Goal: Information Seeking & Learning: Learn about a topic

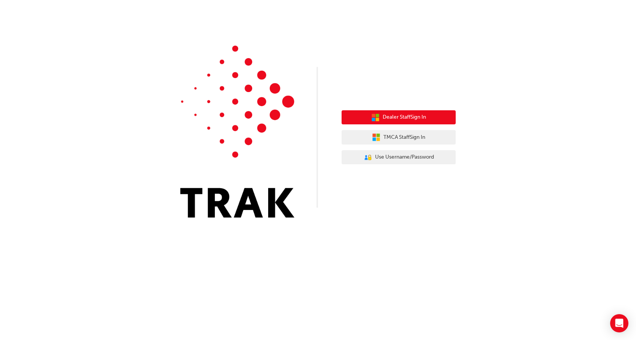
click at [405, 120] on span "Dealer Staff Sign In" at bounding box center [403, 117] width 43 height 9
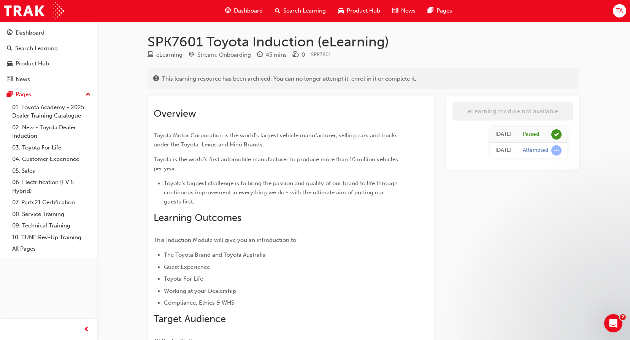
click at [234, 12] on span "Dashboard" at bounding box center [248, 10] width 29 height 9
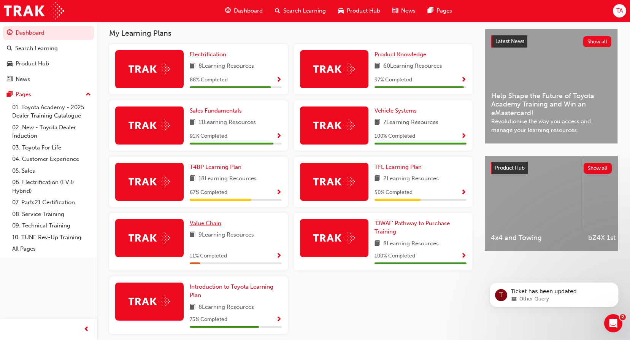
scroll to position [199, 0]
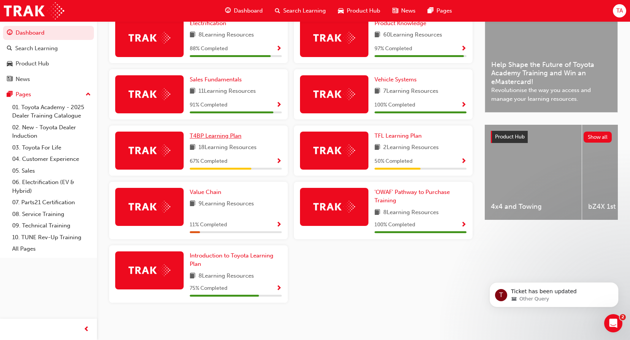
click at [218, 133] on span "T4BP Learning Plan" at bounding box center [216, 135] width 52 height 7
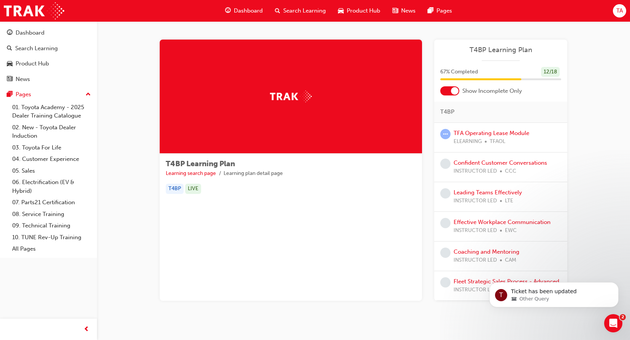
click at [234, 8] on span "Dashboard" at bounding box center [248, 10] width 29 height 9
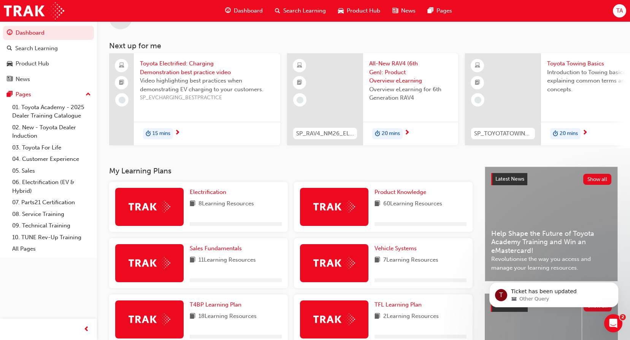
scroll to position [152, 0]
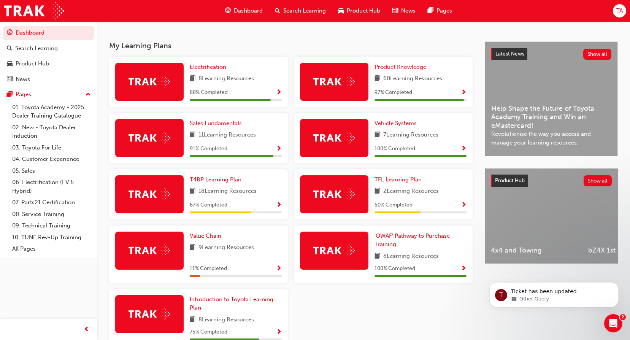
click at [389, 182] on span "TFL Learning Plan" at bounding box center [397, 179] width 47 height 7
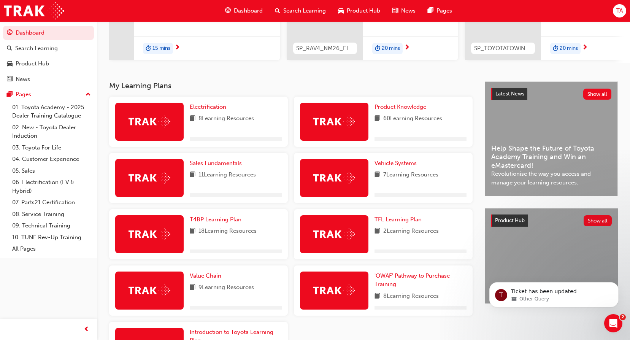
scroll to position [114, 0]
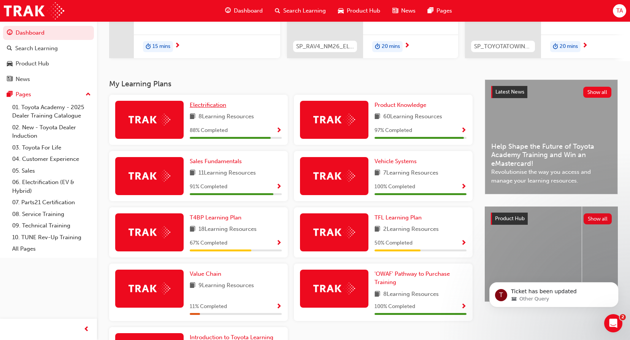
click at [200, 109] on link "Electrification" at bounding box center [210, 105] width 40 height 9
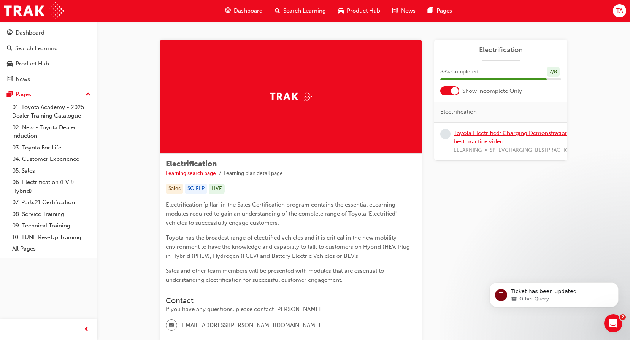
click at [474, 135] on link "Toyota Electrified: Charging Demonstration best practice video" at bounding box center [511, 138] width 115 height 16
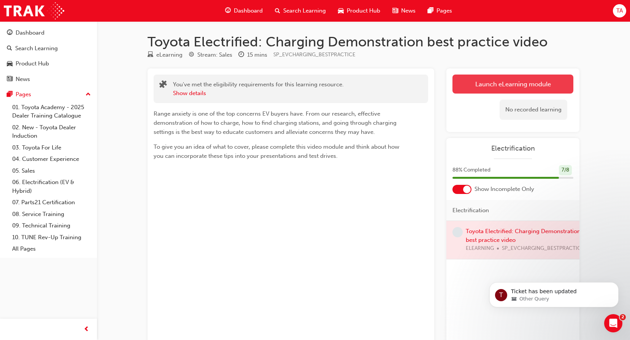
click at [473, 84] on link "Launch eLearning module" at bounding box center [512, 84] width 121 height 19
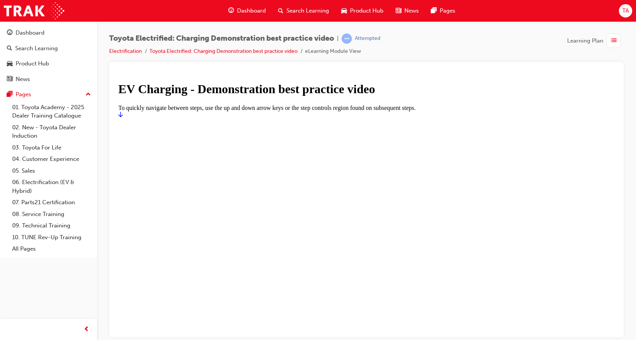
click at [392, 118] on div at bounding box center [366, 114] width 496 height 7
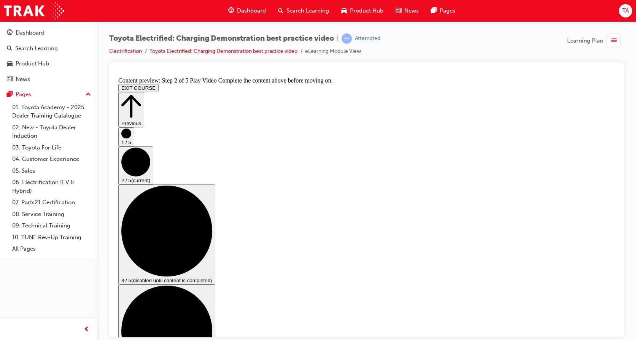
drag, startPoint x: 462, startPoint y: 297, endPoint x: 468, endPoint y: 296, distance: 6.2
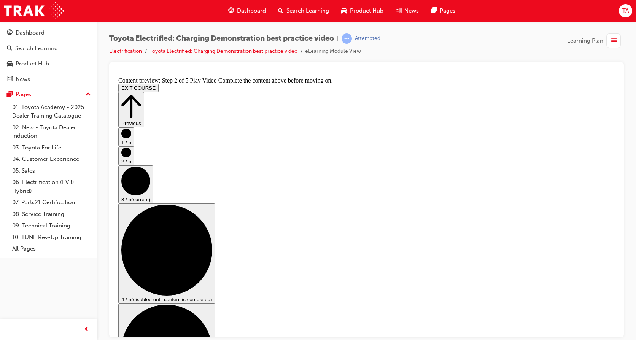
scroll to position [38, 0]
checkbox input "true"
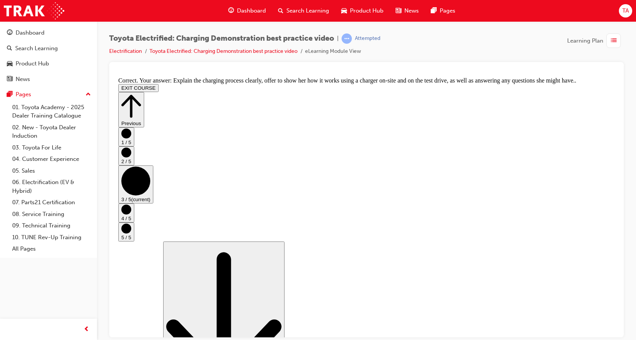
scroll to position [150, 0]
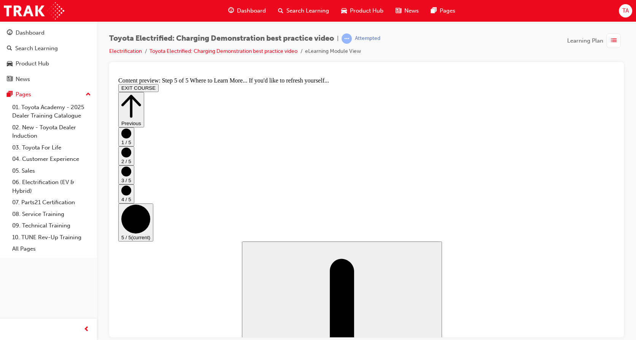
scroll to position [87, 0]
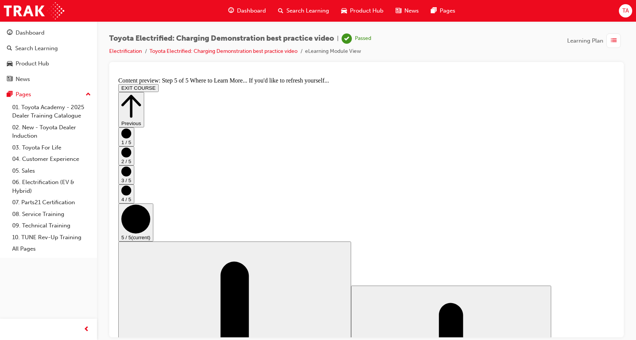
click at [159, 84] on button "EXIT COURSE" at bounding box center [138, 88] width 40 height 8
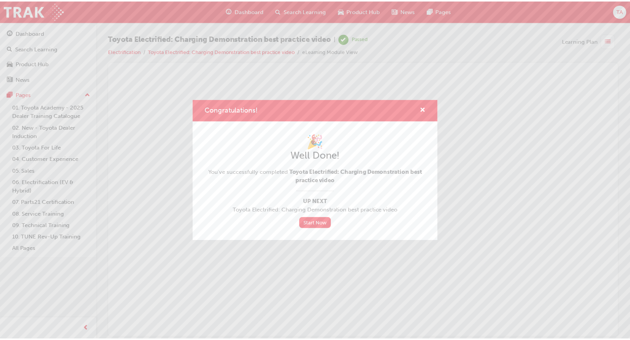
scroll to position [0, 0]
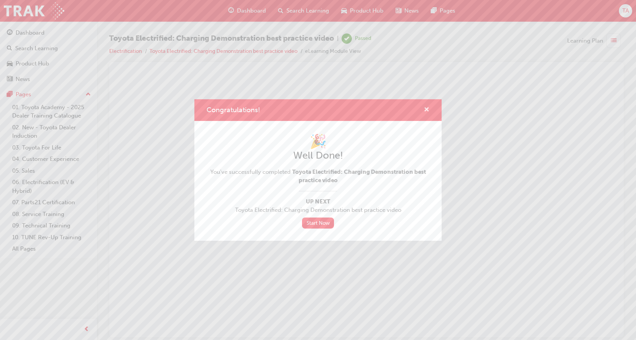
click at [425, 107] on span "cross-icon" at bounding box center [427, 110] width 6 height 7
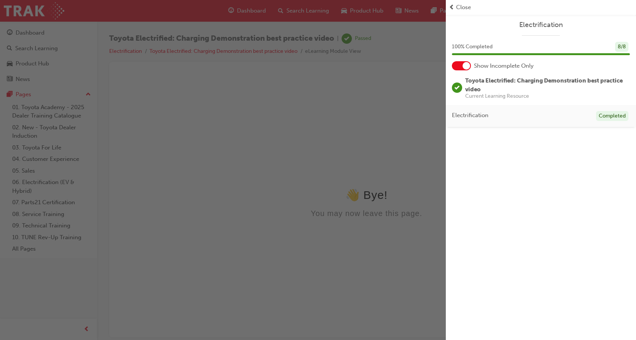
click at [458, 10] on span "Close" at bounding box center [463, 7] width 15 height 9
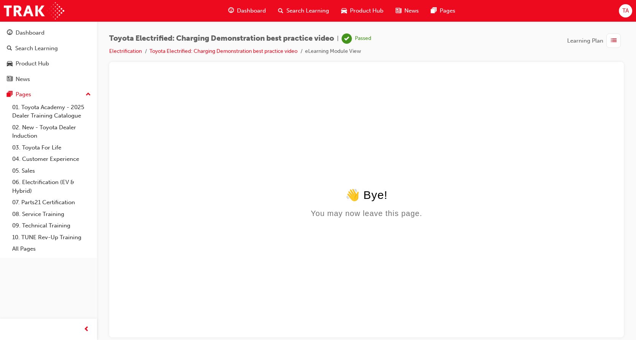
click at [247, 12] on span "Dashboard" at bounding box center [251, 10] width 29 height 9
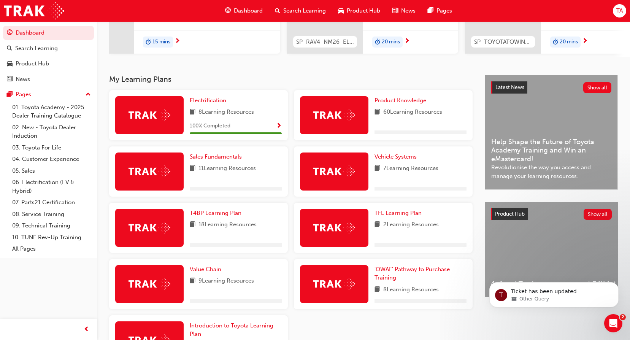
scroll to position [184, 0]
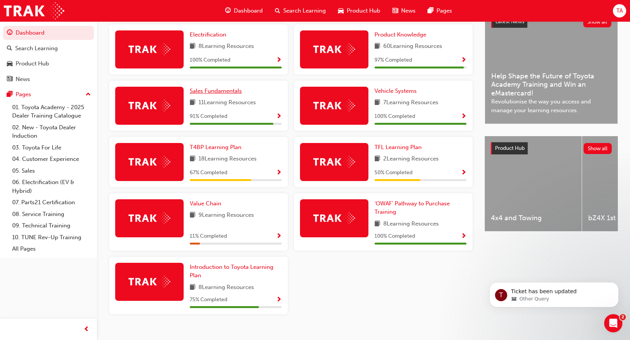
click at [231, 94] on span "Sales Fundamentals" at bounding box center [216, 90] width 52 height 7
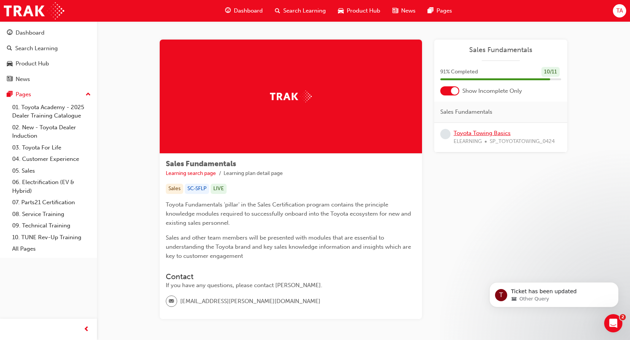
click at [493, 133] on link "Toyota Towing Basics" at bounding box center [482, 133] width 57 height 7
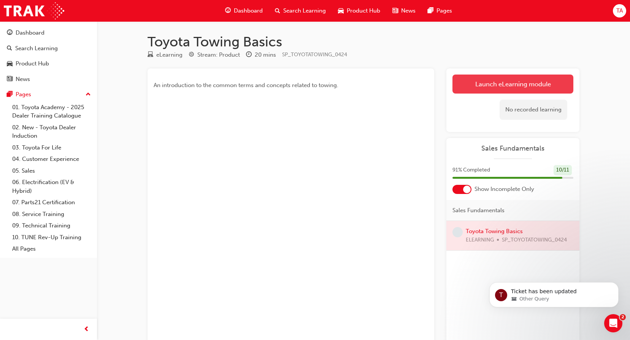
click at [508, 88] on link "Launch eLearning module" at bounding box center [512, 84] width 121 height 19
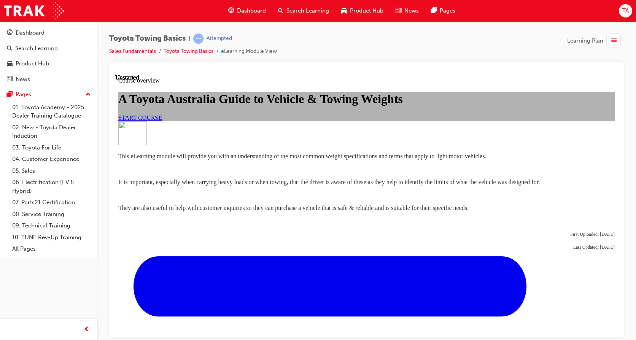
click at [162, 121] on span "START COURSE" at bounding box center [140, 117] width 44 height 6
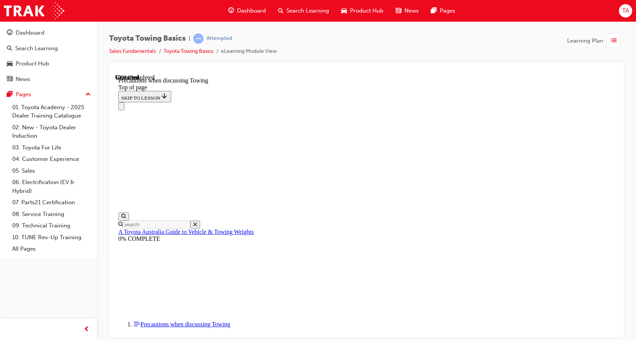
scroll to position [820, 0]
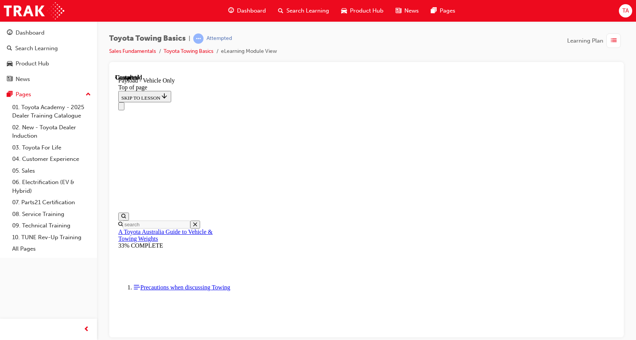
scroll to position [1049, 0]
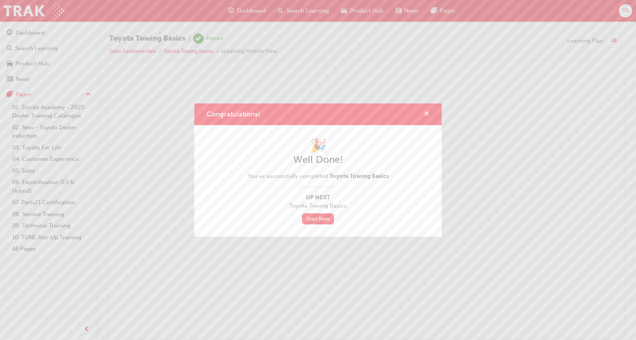
click at [426, 112] on span "cross-icon" at bounding box center [427, 114] width 6 height 7
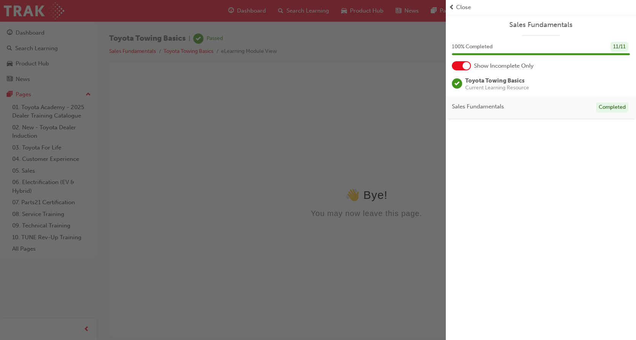
click at [454, 1] on div "Close" at bounding box center [541, 7] width 190 height 15
click at [463, 7] on span "Close" at bounding box center [463, 7] width 15 height 9
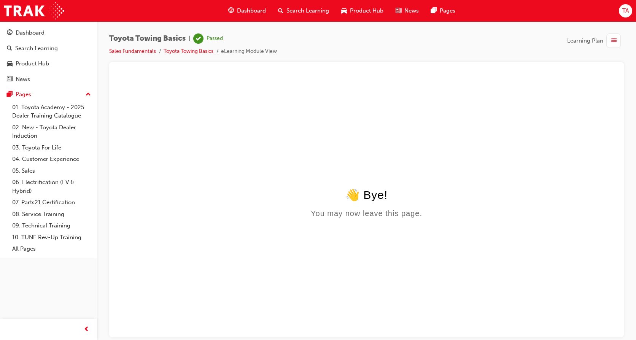
click at [235, 13] on div "Dashboard" at bounding box center [247, 11] width 50 height 16
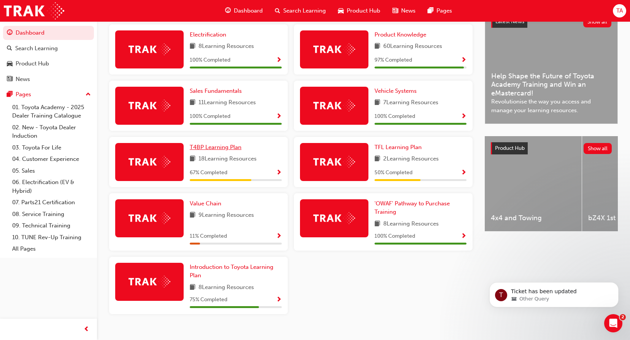
click at [229, 148] on span "T4BP Learning Plan" at bounding box center [216, 147] width 52 height 7
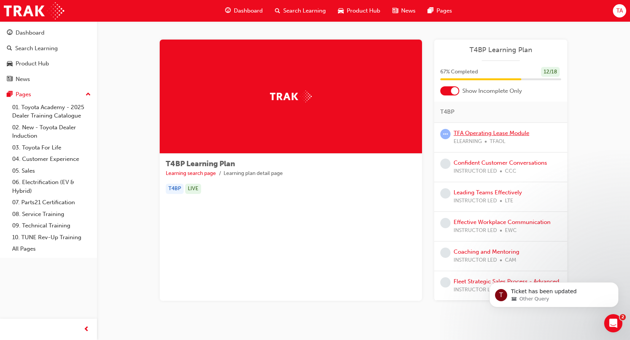
click at [497, 132] on link "TFA Operating Lease Module" at bounding box center [492, 133] width 76 height 7
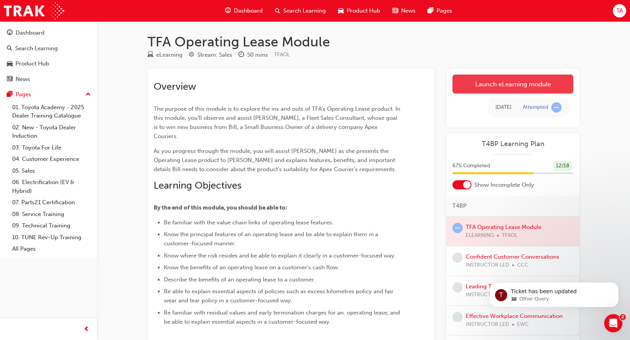
click at [519, 84] on link "Launch eLearning module" at bounding box center [512, 84] width 121 height 19
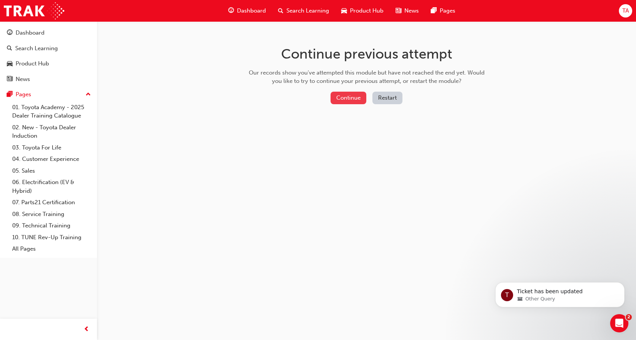
click at [355, 98] on button "Continue" at bounding box center [348, 98] width 36 height 13
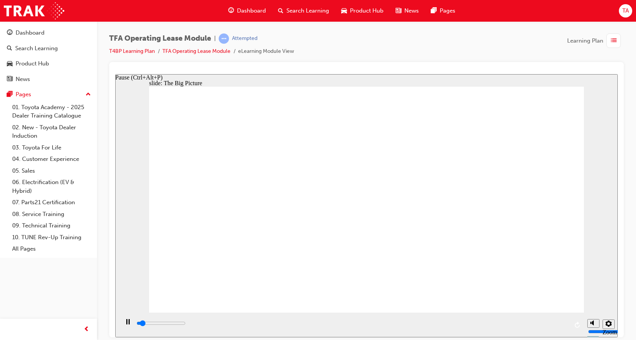
click at [129, 323] on rect "Pause (Ctrl+Alt+P)" at bounding box center [129, 321] width 1 height 5
drag, startPoint x: 221, startPoint y: 322, endPoint x: 478, endPoint y: 330, distance: 257.5
click at [479, 327] on div "playback controls" at bounding box center [352, 323] width 432 height 8
click at [361, 317] on div "playback controls" at bounding box center [351, 324] width 464 height 25
click at [536, 322] on div "playback controls" at bounding box center [352, 323] width 432 height 8
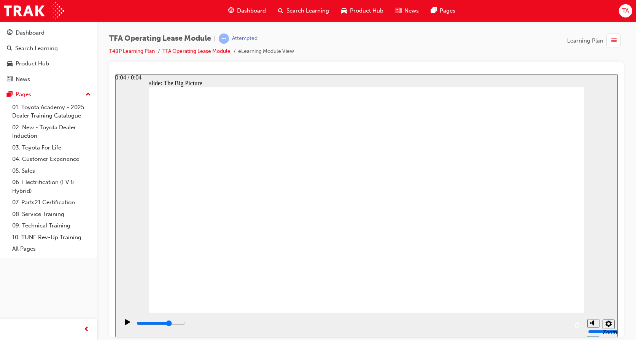
click at [186, 325] on input "slide progress" at bounding box center [160, 323] width 49 height 6
click at [186, 324] on input "slide progress" at bounding box center [160, 323] width 49 height 6
click at [127, 325] on icon "Play (Ctrl+Alt+P)" at bounding box center [127, 322] width 5 height 6
type input "4200"
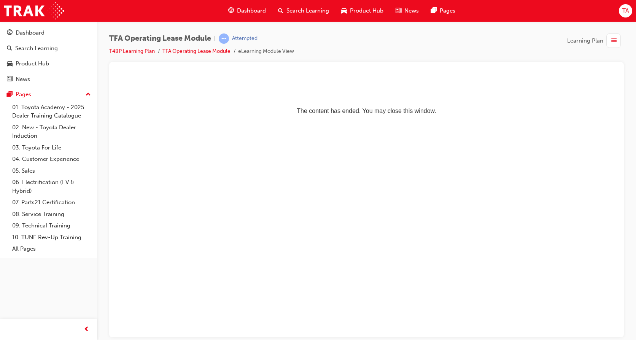
click at [251, 15] on div "Dashboard" at bounding box center [247, 11] width 50 height 16
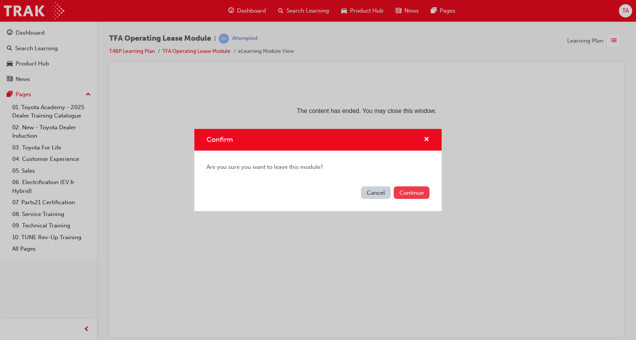
click at [410, 197] on button "Continue" at bounding box center [411, 192] width 36 height 13
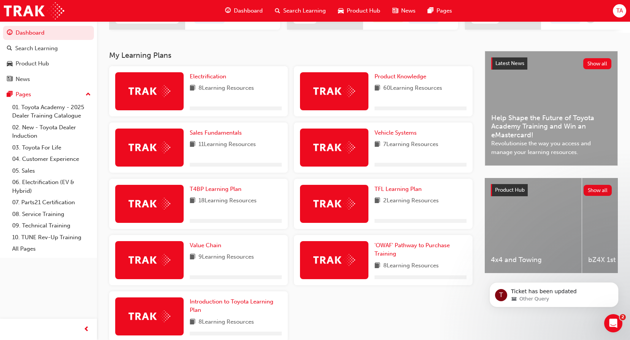
scroll to position [184, 0]
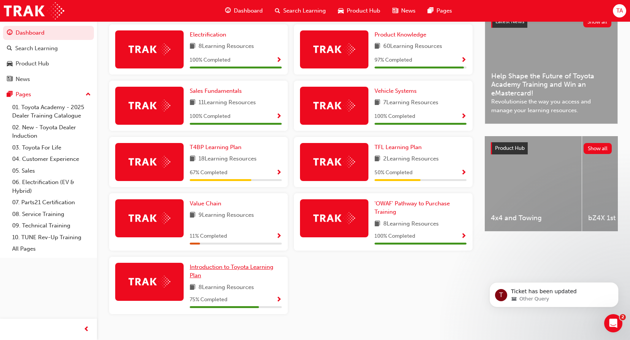
click at [244, 272] on span "Introduction to Toyota Learning Plan" at bounding box center [232, 271] width 84 height 16
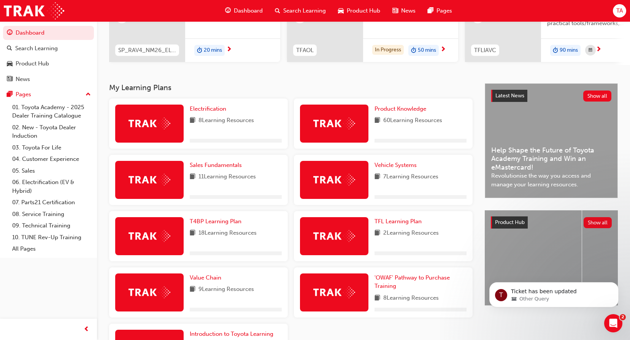
scroll to position [184, 0]
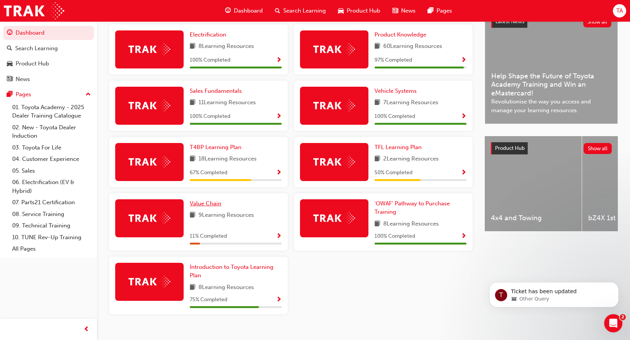
click at [217, 207] on span "Value Chain" at bounding box center [206, 203] width 32 height 7
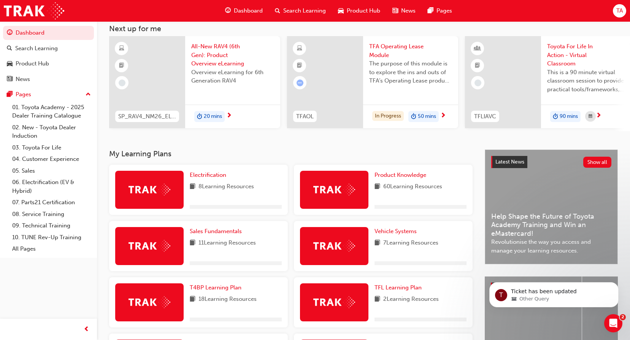
scroll to position [114, 0]
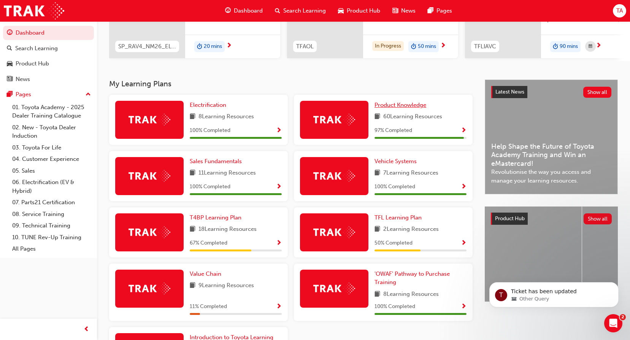
click at [400, 108] on span "Product Knowledge" at bounding box center [400, 105] width 52 height 7
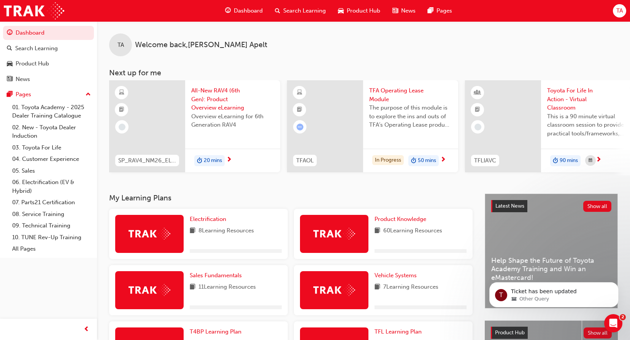
scroll to position [152, 0]
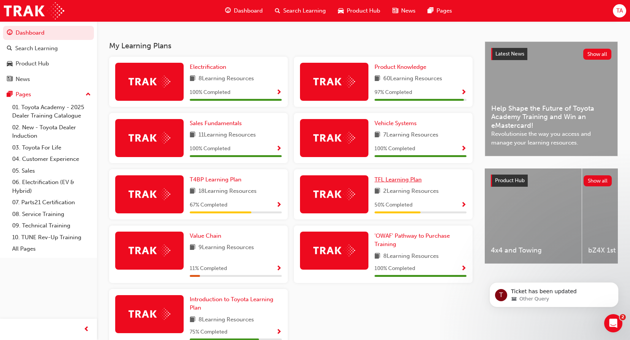
click at [392, 180] on span "TFL Learning Plan" at bounding box center [397, 179] width 47 height 7
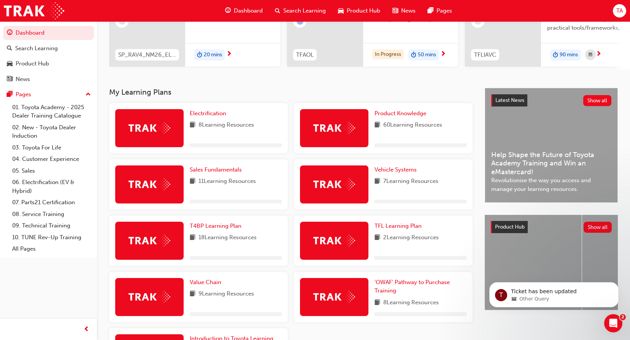
scroll to position [184, 0]
